Goal: Navigation & Orientation: Find specific page/section

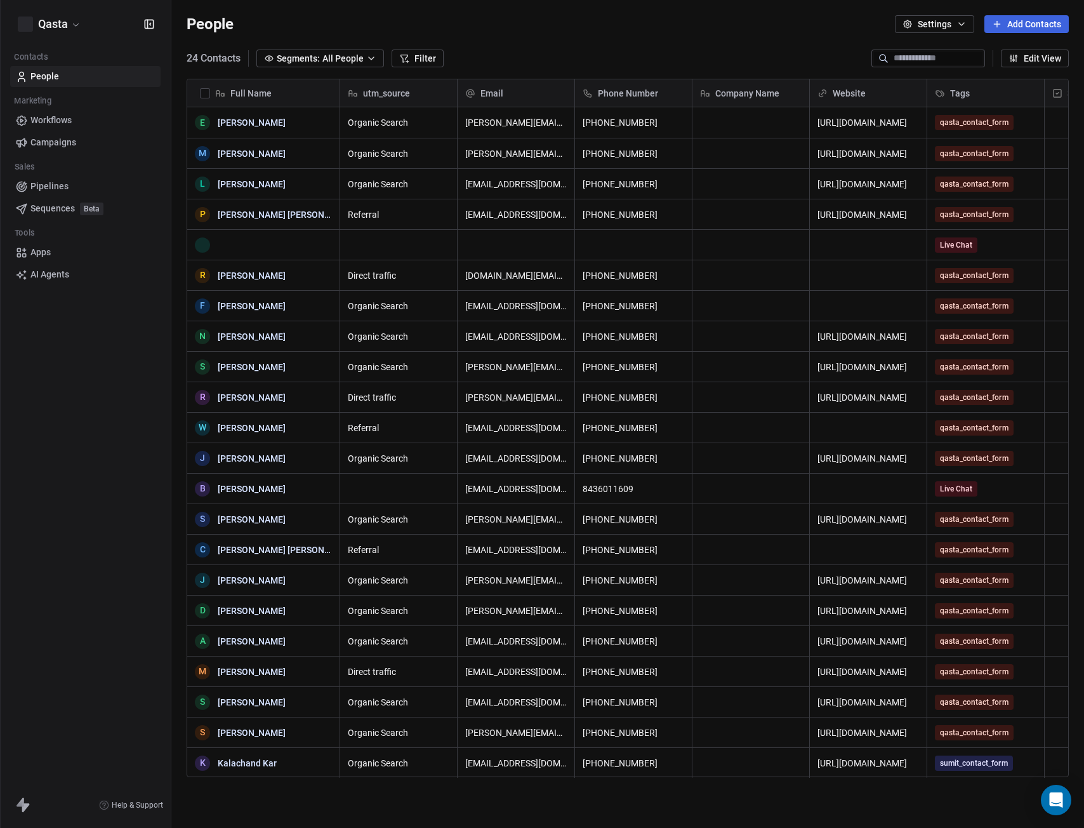
scroll to position [719, 903]
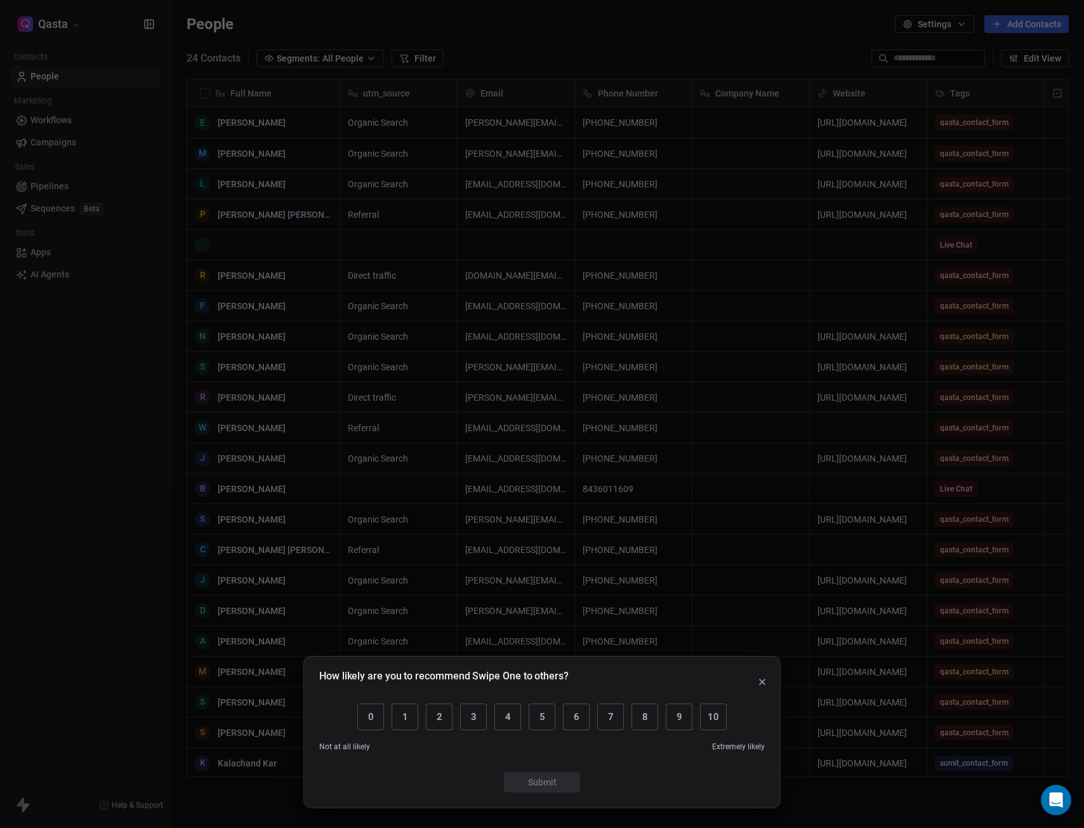
click at [765, 681] on icon "button" at bounding box center [762, 682] width 10 height 10
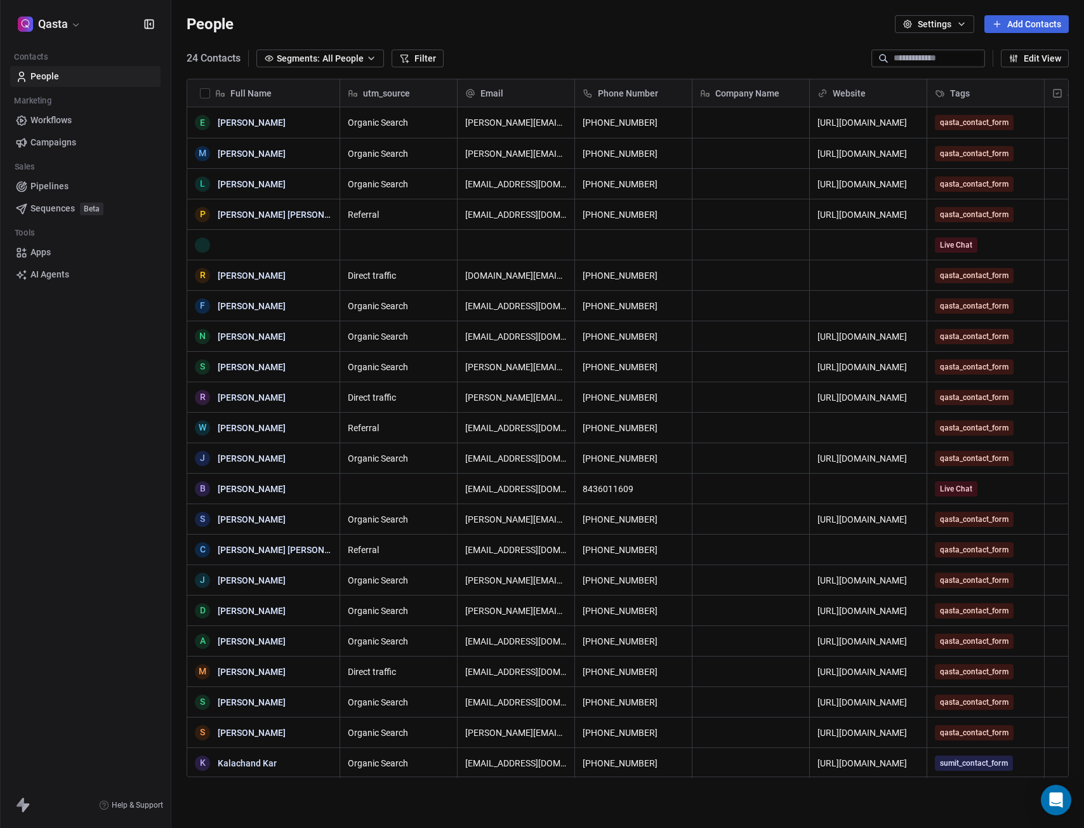
click at [22, 808] on icon at bounding box center [22, 804] width 15 height 15
click at [22, 804] on icon at bounding box center [21, 801] width 8 height 9
click at [24, 812] on div "Help & Support" at bounding box center [85, 805] width 171 height 46
click at [39, 241] on span "Tools" at bounding box center [24, 232] width 31 height 19
click at [36, 252] on span "Apps" at bounding box center [40, 252] width 20 height 13
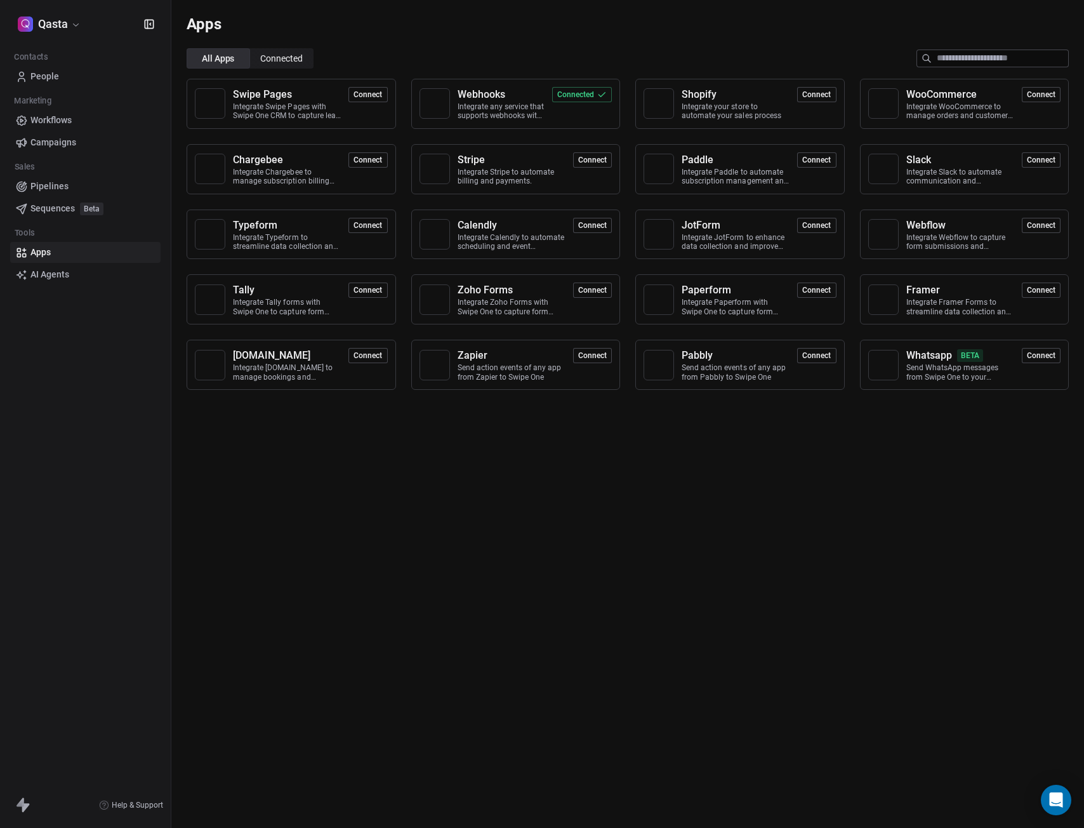
click at [276, 58] on span "Connected" at bounding box center [281, 58] width 43 height 13
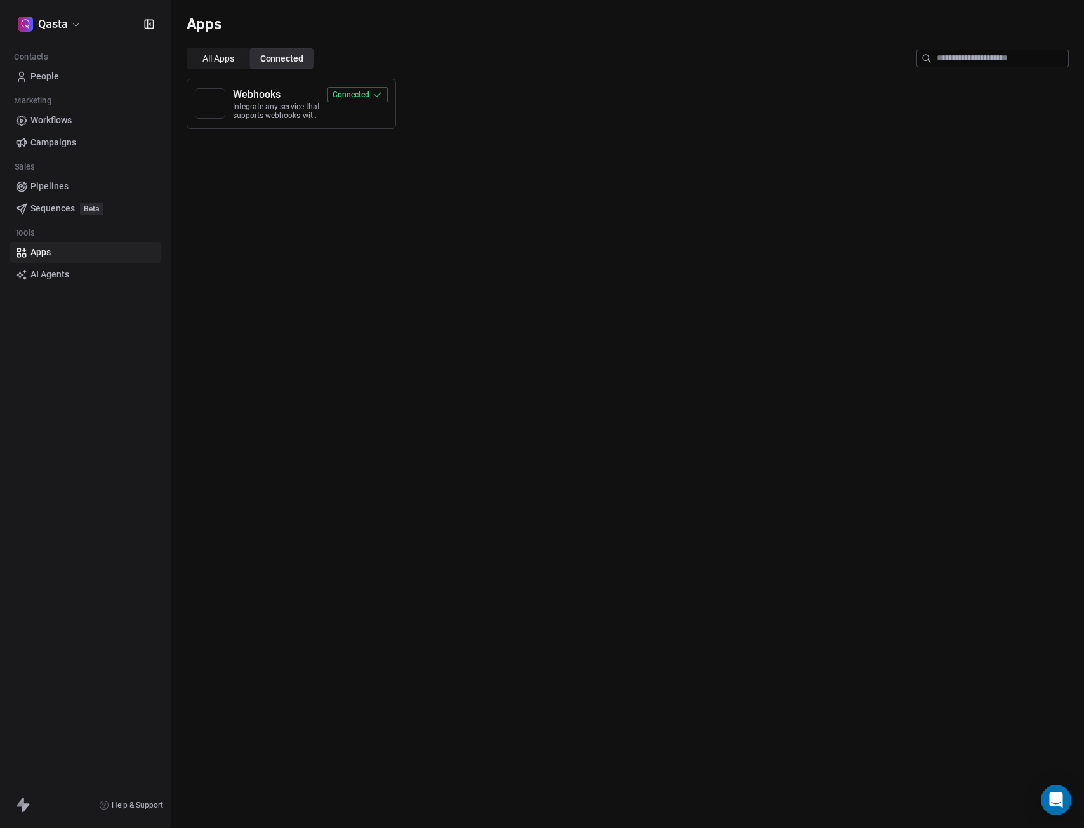
drag, startPoint x: 202, startPoint y: 63, endPoint x: 208, endPoint y: 69, distance: 8.1
click at [201, 61] on span "All Apps All Apps" at bounding box center [218, 58] width 63 height 20
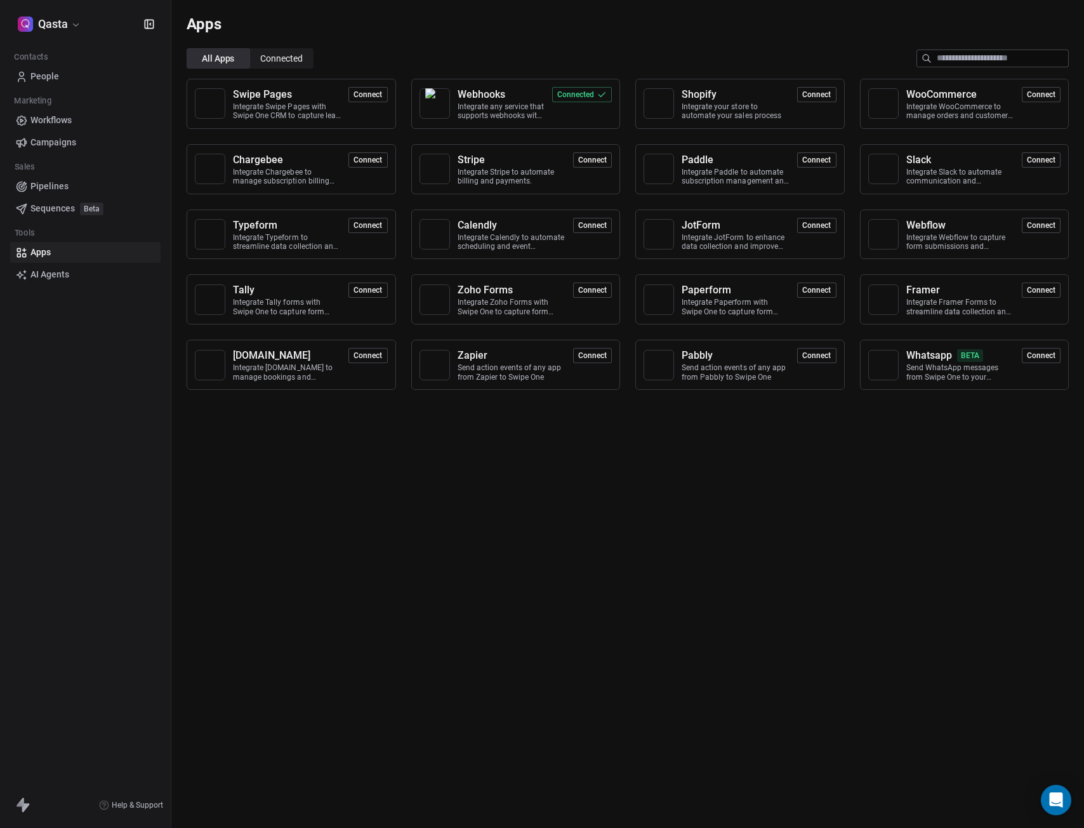
click at [42, 80] on span "People" at bounding box center [44, 76] width 29 height 13
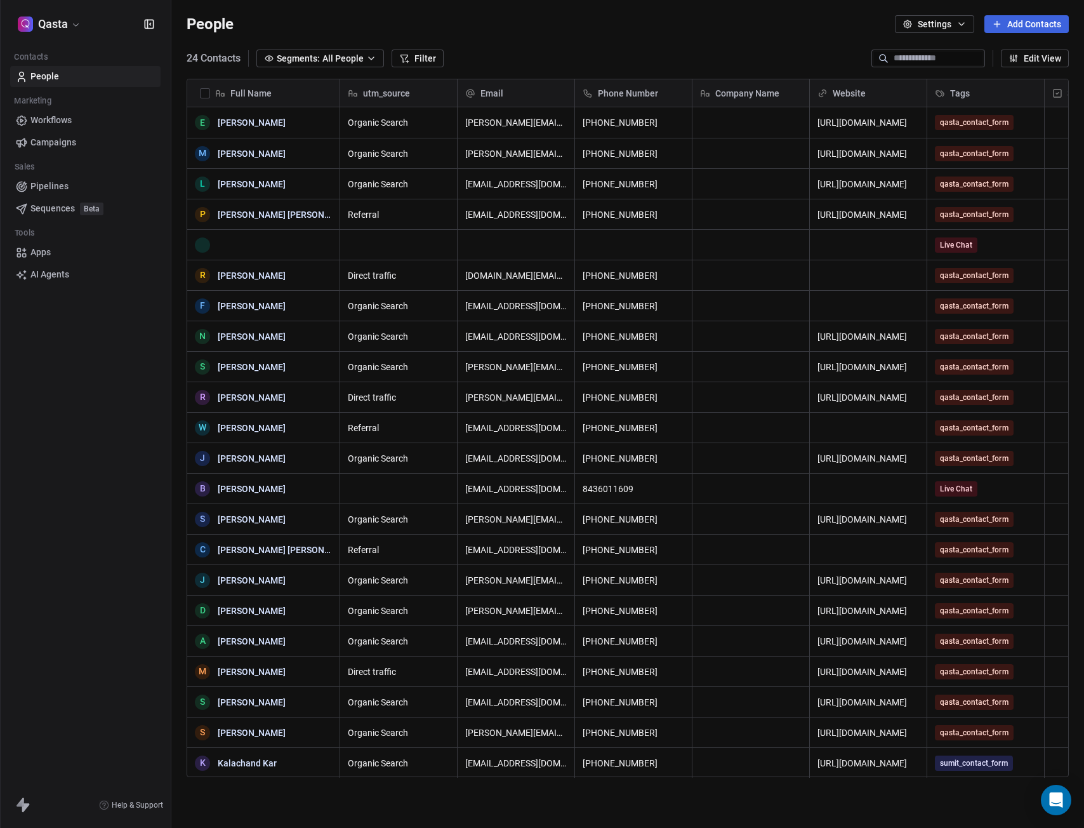
scroll to position [719, 903]
click at [46, 198] on link "Sequences Beta" at bounding box center [85, 208] width 150 height 21
